Goal: Communication & Community: Answer question/provide support

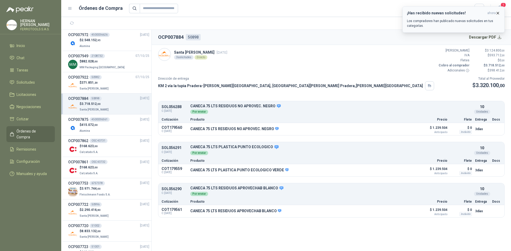
click at [497, 13] on icon "button" at bounding box center [498, 13] width 5 height 5
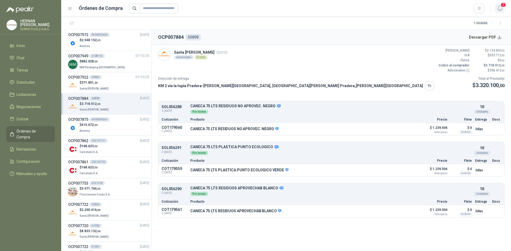
click at [498, 6] on icon "button" at bounding box center [500, 8] width 7 height 7
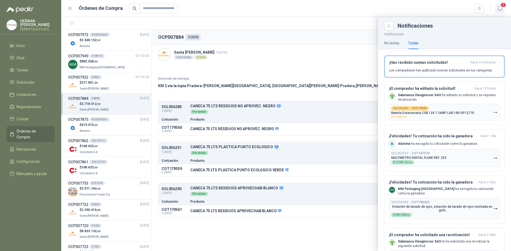
click at [498, 6] on icon "button" at bounding box center [500, 8] width 7 height 7
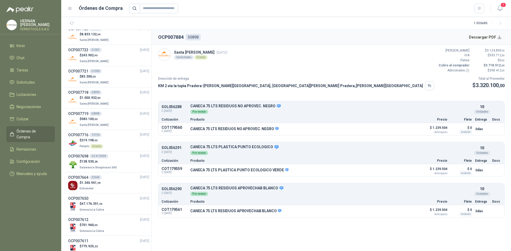
scroll to position [213, 0]
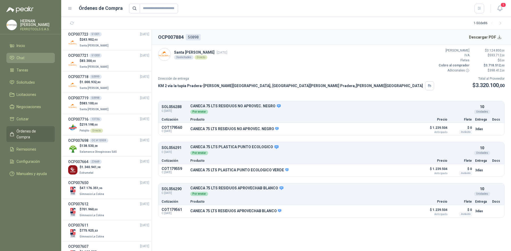
click at [33, 55] on li "Chat" at bounding box center [31, 58] width 42 height 6
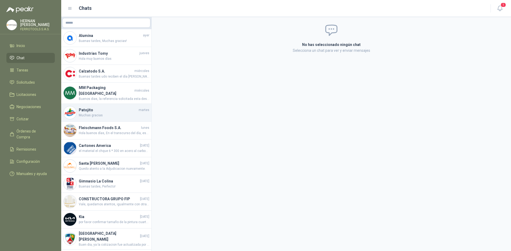
click at [121, 109] on h4 "Patojito" at bounding box center [108, 110] width 59 height 6
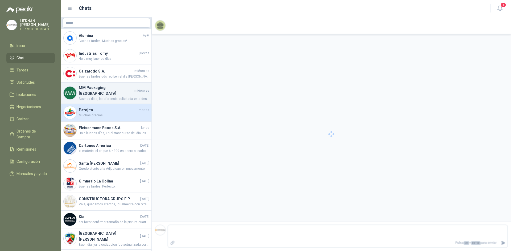
scroll to position [216, 0]
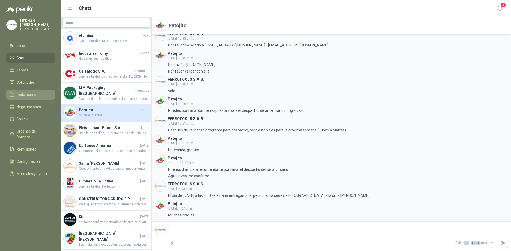
click at [43, 93] on li "Licitaciones" at bounding box center [31, 95] width 42 height 6
click at [44, 81] on li "Solicitudes" at bounding box center [31, 83] width 42 height 6
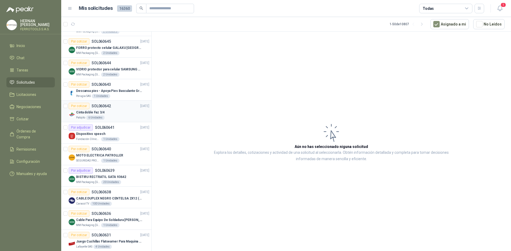
scroll to position [213, 0]
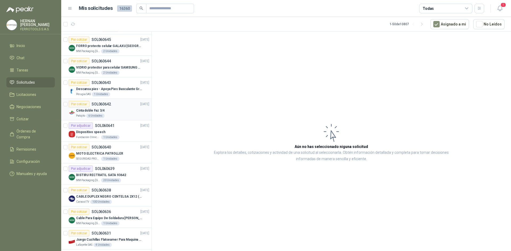
click at [123, 115] on div "Patojito 6 Unidades" at bounding box center [112, 116] width 73 height 4
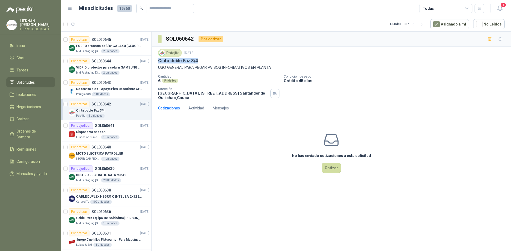
drag, startPoint x: 200, startPoint y: 60, endPoint x: 155, endPoint y: 61, distance: 44.7
click at [155, 61] on div "Patojito [DATE] Cinta doble Faz 3/4 USO GENERAL PARA PEGAR AVISOS INFORMATIVOS …" at bounding box center [331, 74] width 359 height 55
copy p "Cinta doble Faz 3/4"
